Goal: Register for event/course

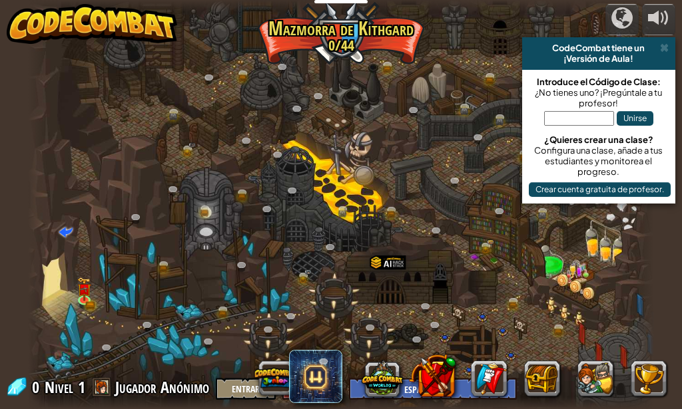
select select "es-ES"
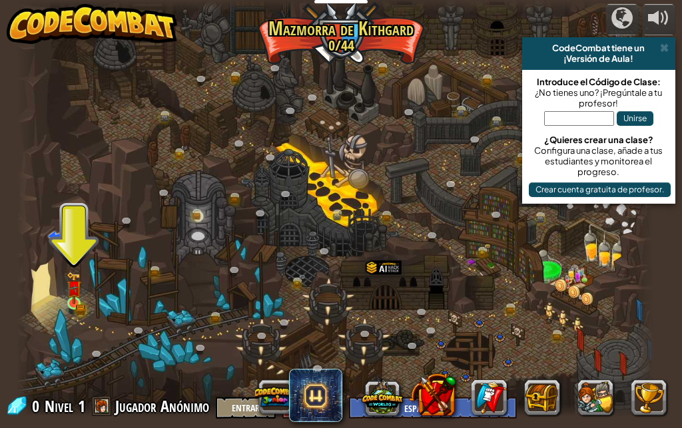
drag, startPoint x: 61, startPoint y: 279, endPoint x: 69, endPoint y: 292, distance: 15.0
click at [64, 286] on div at bounding box center [336, 208] width 638 height 417
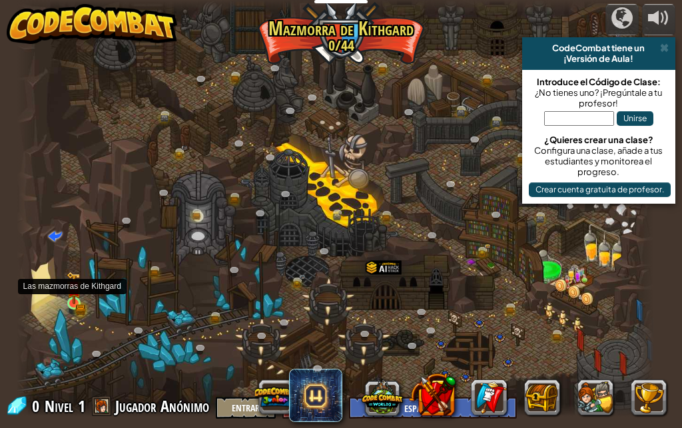
click at [72, 298] on img at bounding box center [74, 288] width 15 height 33
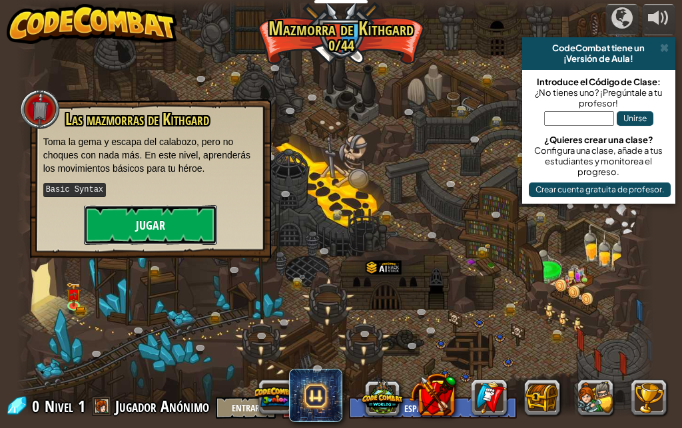
click at [188, 219] on button "Jugar" at bounding box center [150, 225] width 133 height 40
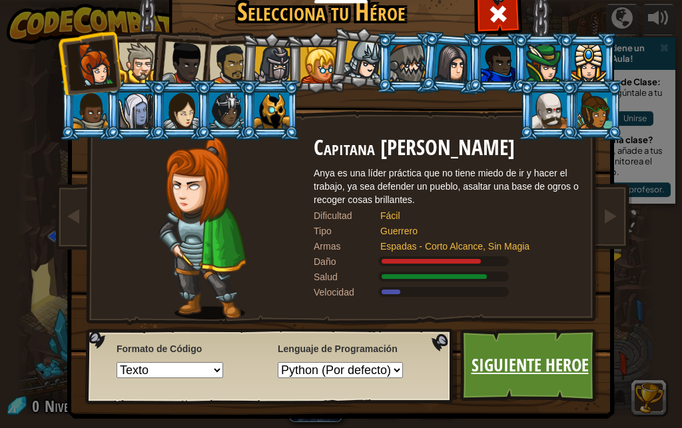
click at [538, 355] on link "Siguiente Heroe" at bounding box center [529, 365] width 139 height 73
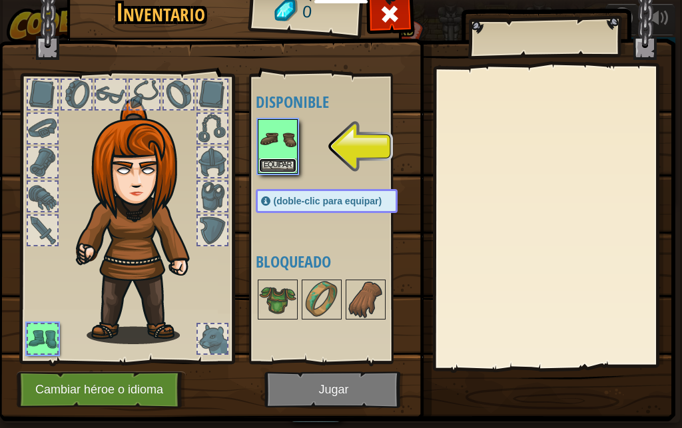
drag, startPoint x: 276, startPoint y: 165, endPoint x: 397, endPoint y: 357, distance: 227.1
click at [276, 166] on button "Equipar" at bounding box center [277, 165] width 37 height 14
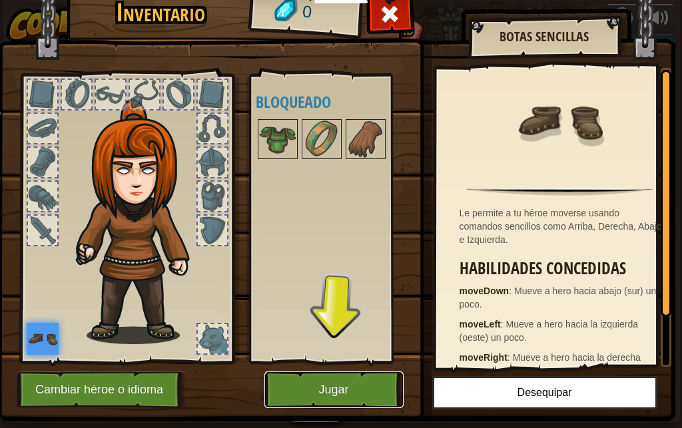
click at [317, 387] on button "Jugar" at bounding box center [333, 389] width 139 height 37
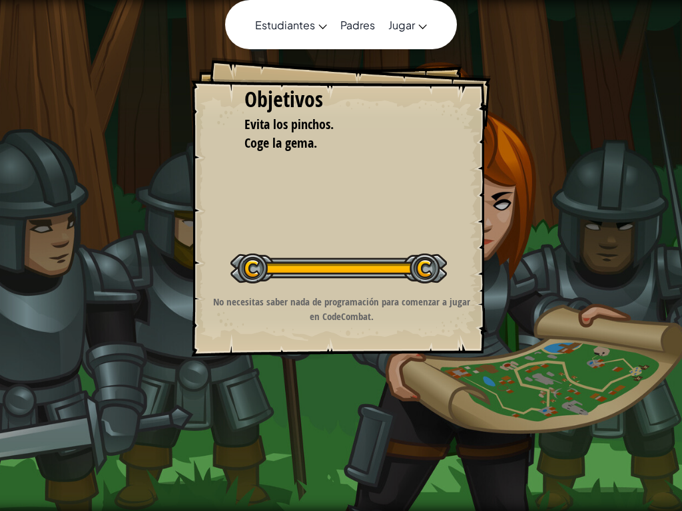
click at [338, 49] on div at bounding box center [340, 50] width 53 height 3
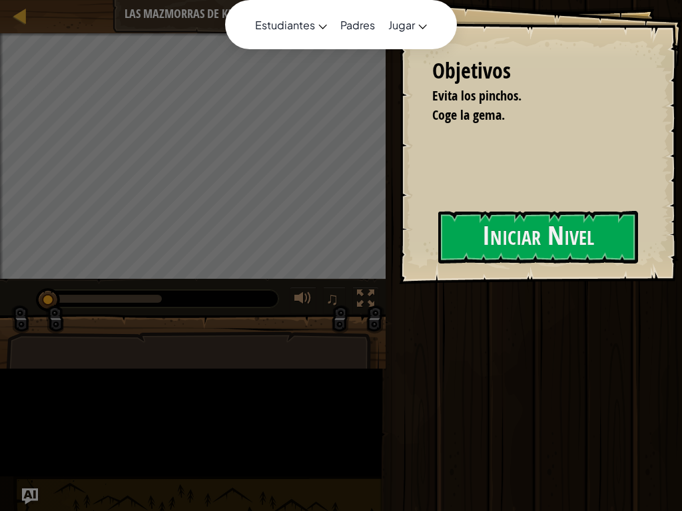
click at [344, 0] on div "Mapa Las mazmorras de Kithgard Menú del Juego Hecho Registrarse Consejos Ask AI" at bounding box center [192, 16] width 385 height 33
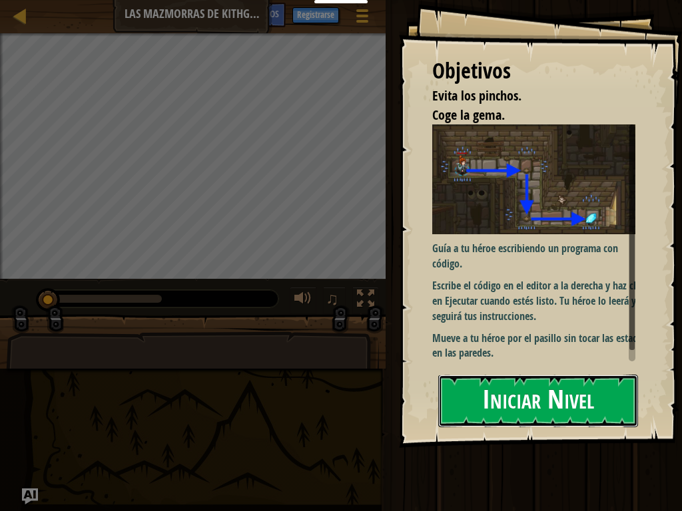
click at [477, 409] on button "Iniciar Nivel" at bounding box center [538, 401] width 200 height 53
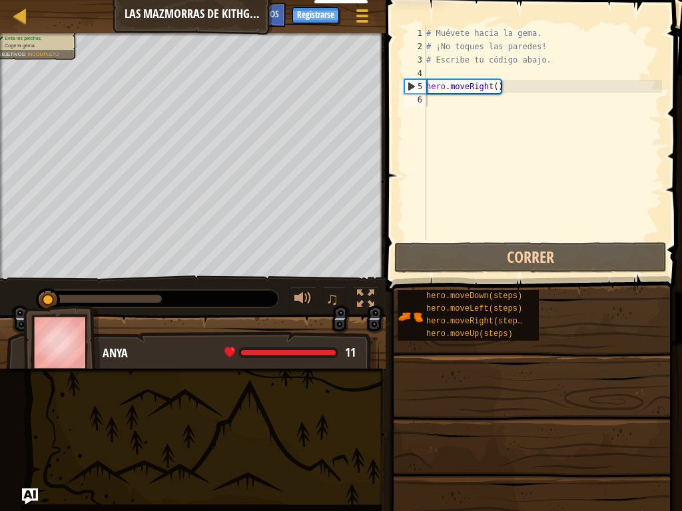
click at [22, 27] on div "Mapa Las mazmorras de Kithgard Menú del Juego Hecho Registrarse Consejos Ask AI" at bounding box center [192, 16] width 385 height 33
click at [22, 16] on div at bounding box center [20, 15] width 17 height 17
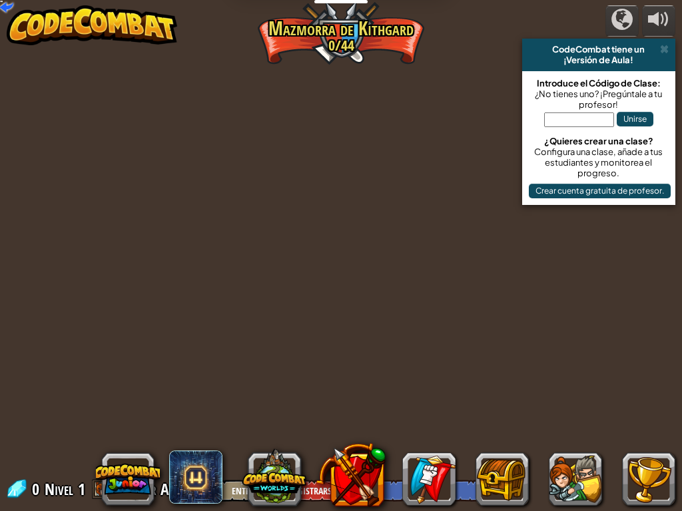
click at [22, 16] on img at bounding box center [92, 25] width 170 height 40
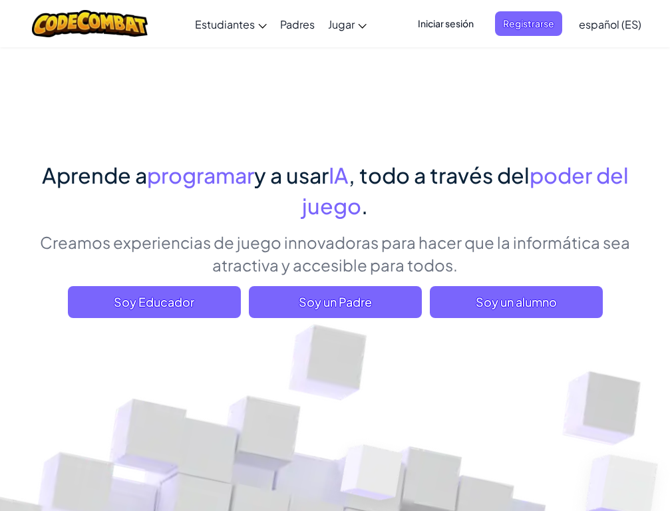
click at [616, 24] on span "español (ES)" at bounding box center [610, 24] width 63 height 14
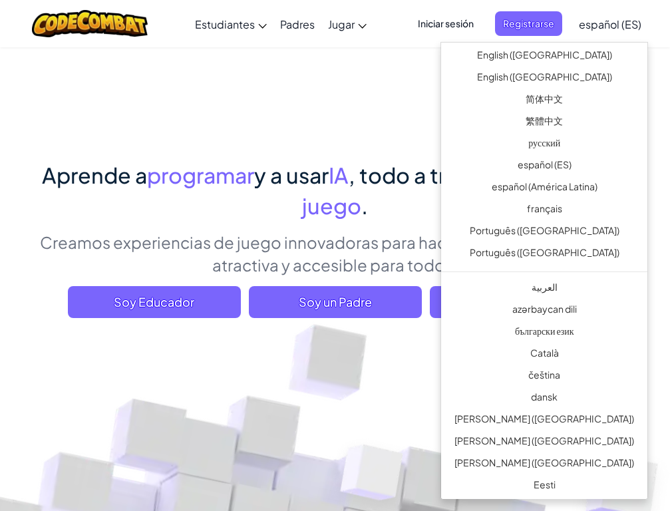
drag, startPoint x: 615, startPoint y: 24, endPoint x: 449, endPoint y: 37, distance: 166.2
click at [605, 26] on span "español (ES)" at bounding box center [610, 24] width 63 height 14
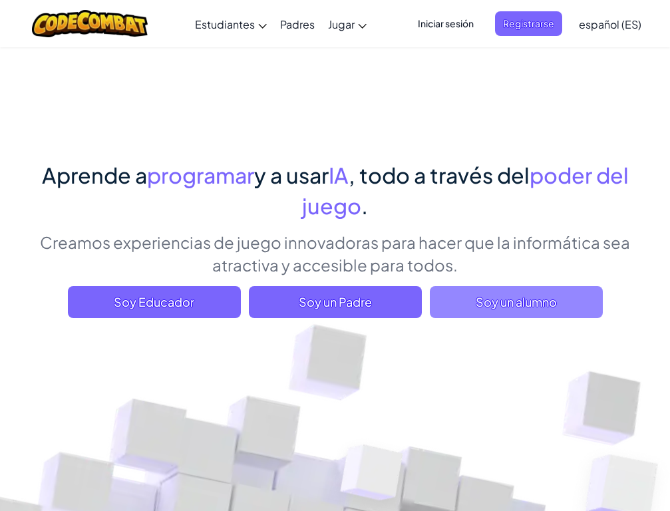
click at [512, 304] on span "Soy un alumno" at bounding box center [516, 302] width 173 height 32
